Goal: Transaction & Acquisition: Obtain resource

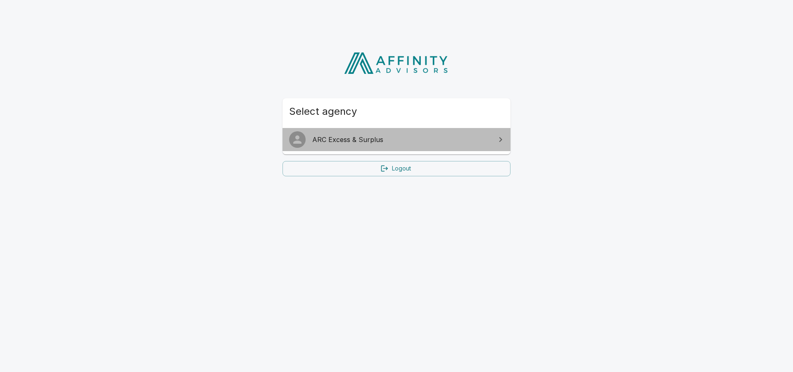
click at [373, 131] on link "ARC Excess & Surplus" at bounding box center [396, 139] width 228 height 23
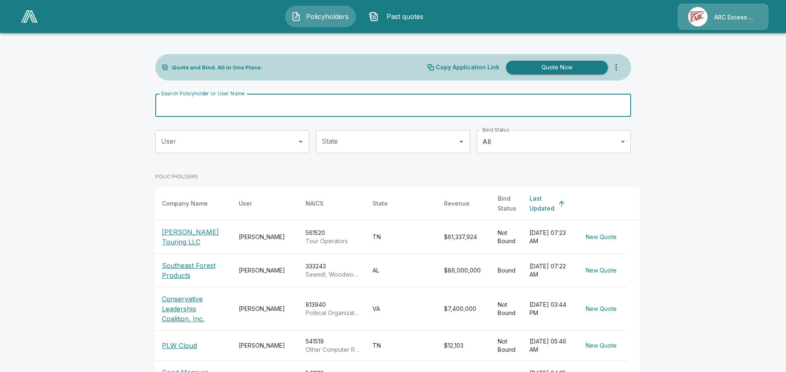
click at [290, 100] on input "Search Policyholder or User Name" at bounding box center [388, 105] width 467 height 23
type input "******"
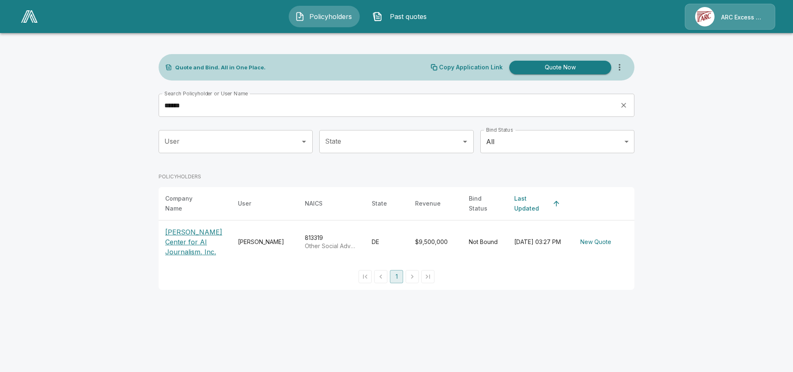
click at [177, 239] on p "[PERSON_NAME] Center for AI Journalism, Inc." at bounding box center [194, 242] width 59 height 30
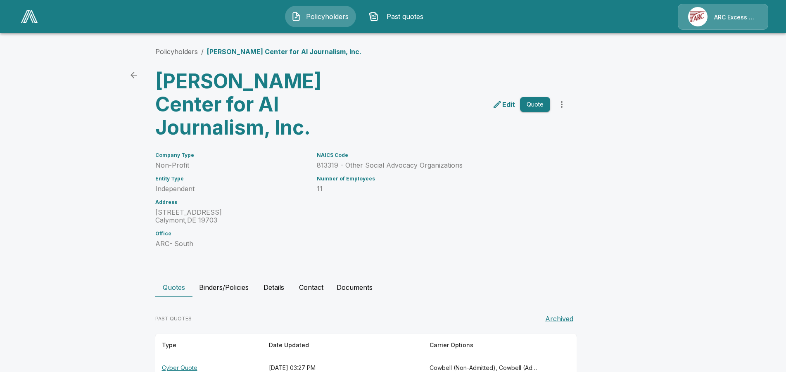
scroll to position [21, 0]
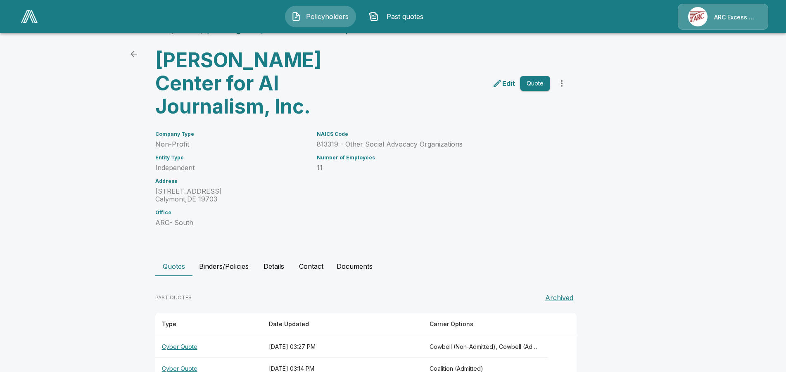
click at [188, 336] on th "Cyber Quote" at bounding box center [208, 347] width 107 height 22
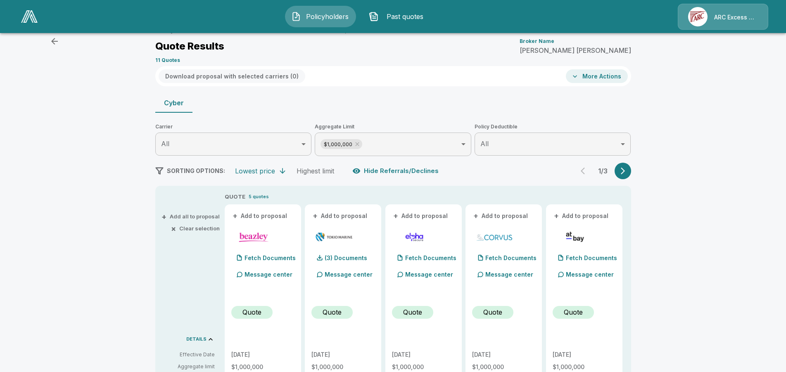
scroll to position [147, 0]
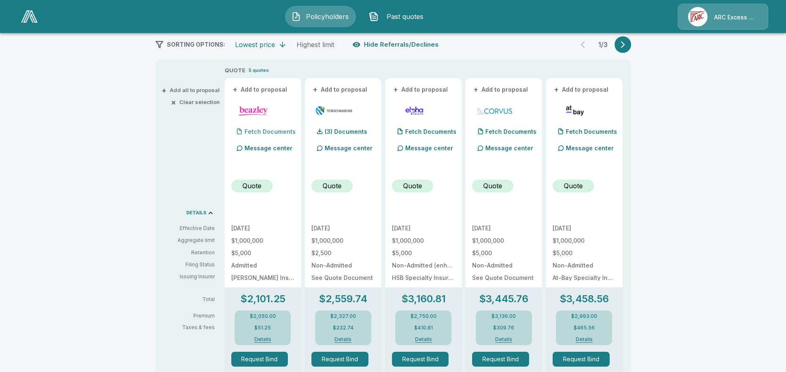
click at [259, 130] on p "Fetch Documents" at bounding box center [269, 132] width 51 height 6
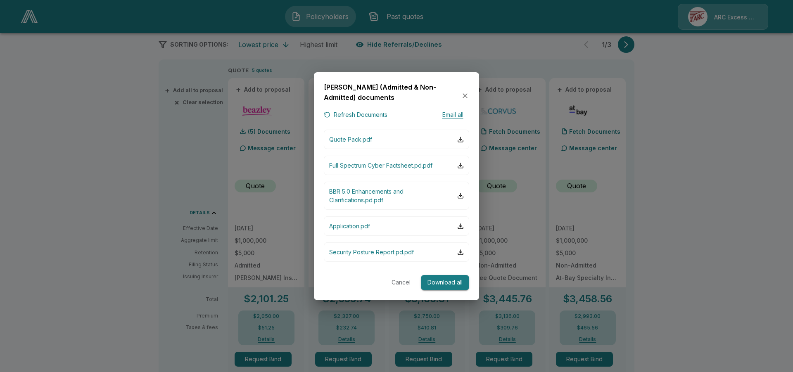
click at [449, 284] on button "Download all" at bounding box center [445, 282] width 48 height 15
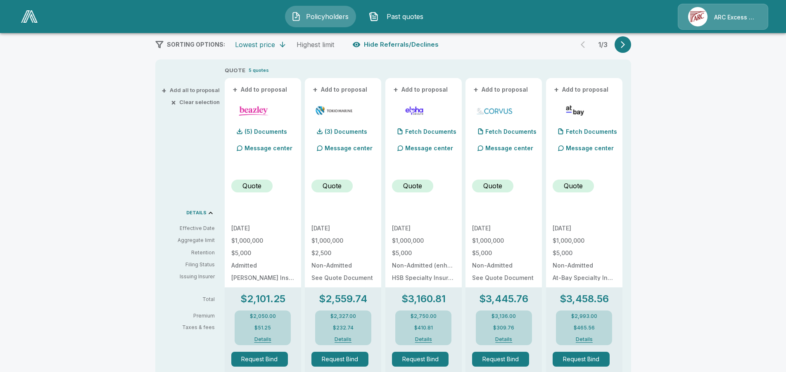
click at [680, 5] on div "ARC Excess & Surplus" at bounding box center [723, 17] width 90 height 26
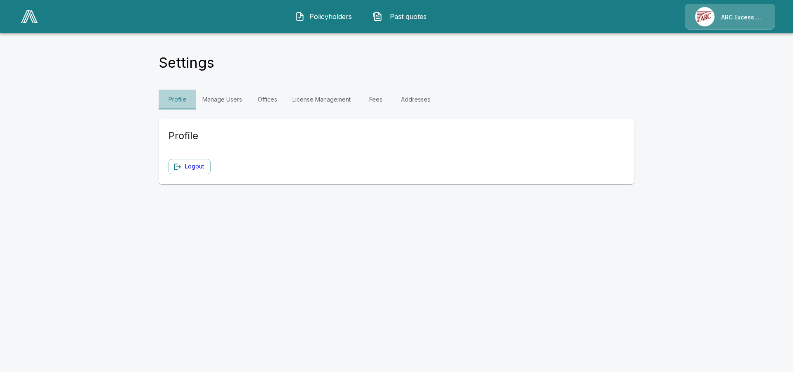
click at [174, 100] on link "Profile" at bounding box center [177, 100] width 37 height 20
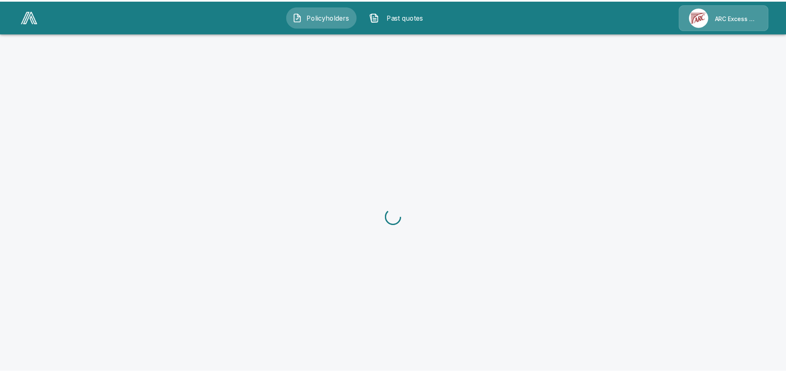
scroll to position [31, 0]
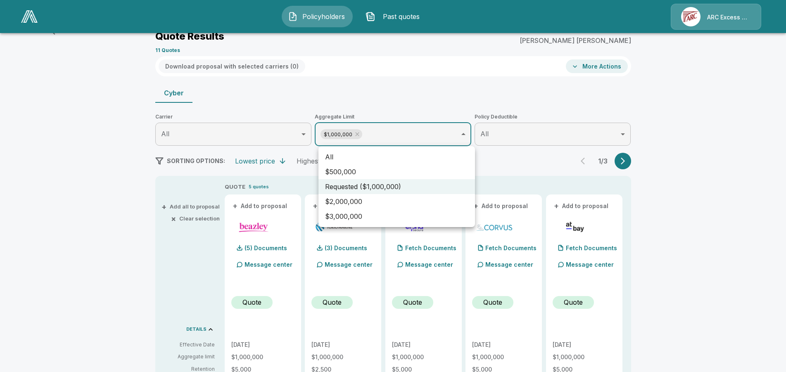
click at [464, 134] on body "Policyholders Past quotes ARC Excess & Surplus Policyholders / Tarbell Center f…" at bounding box center [393, 371] width 786 height 805
click at [377, 199] on li "$2,000,000" at bounding box center [396, 201] width 157 height 15
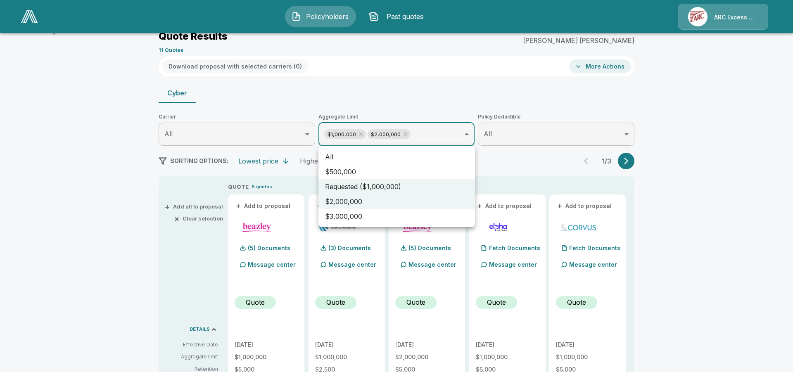
click at [366, 218] on li "$3,000,000" at bounding box center [396, 216] width 157 height 15
type input "**********"
click at [730, 183] on div at bounding box center [396, 186] width 793 height 372
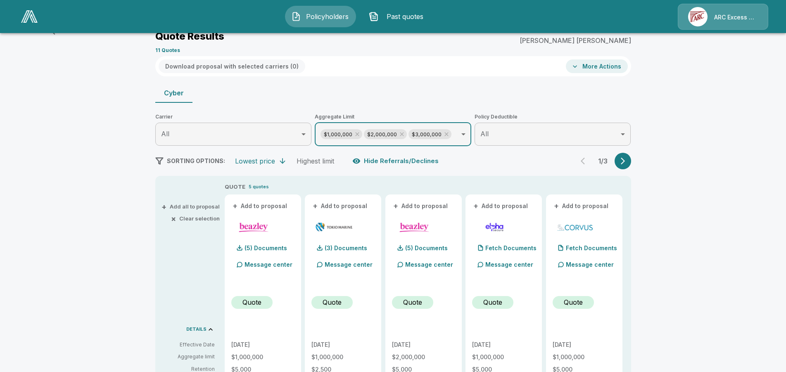
click at [209, 138] on body "**********" at bounding box center [393, 371] width 786 height 805
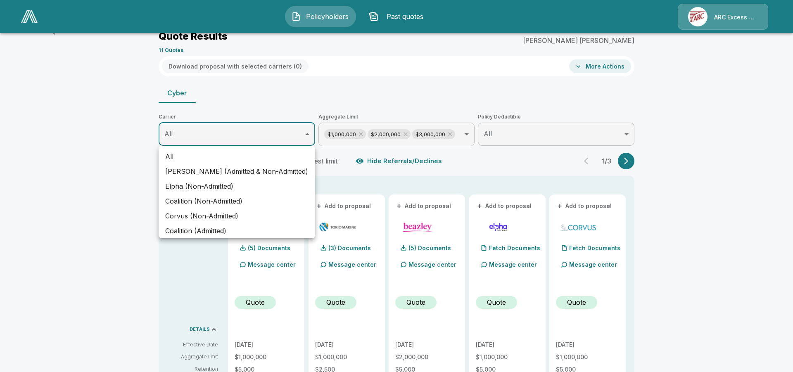
click at [206, 176] on li "Beazley (Admitted & Non-Admitted)" at bounding box center [237, 171] width 157 height 15
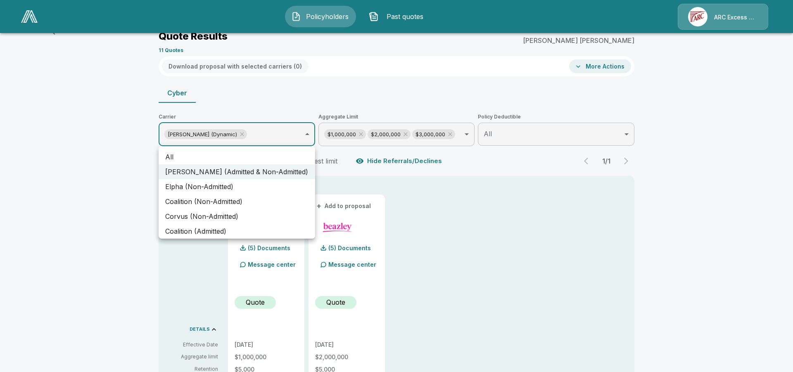
type input "**********"
click at [59, 170] on div at bounding box center [396, 186] width 793 height 372
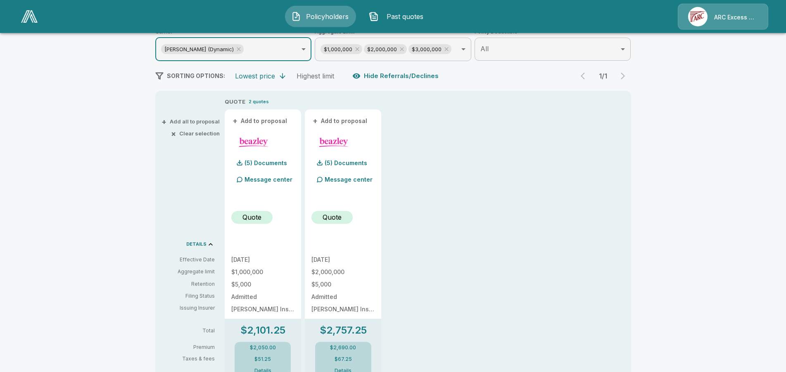
scroll to position [157, 0]
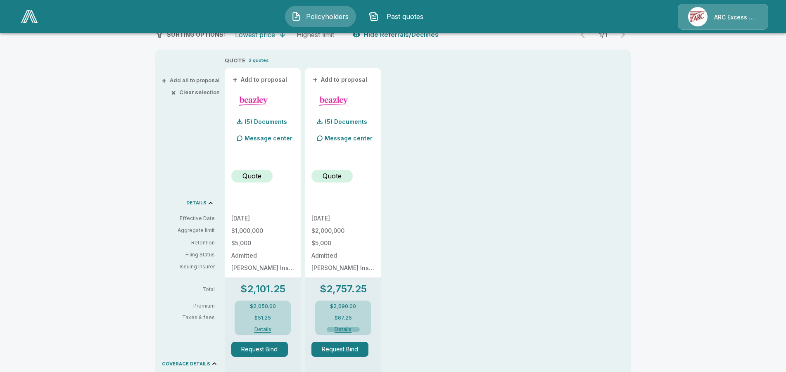
click at [348, 329] on button "Details" at bounding box center [343, 329] width 33 height 5
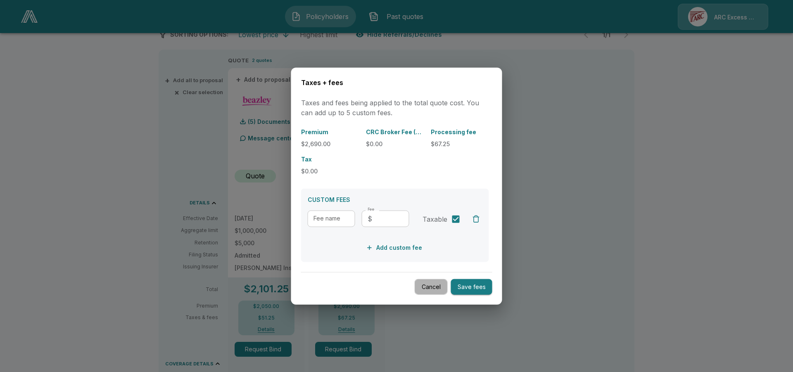
click at [425, 287] on button "Cancel" at bounding box center [431, 287] width 33 height 16
